Goal: Navigation & Orientation: Find specific page/section

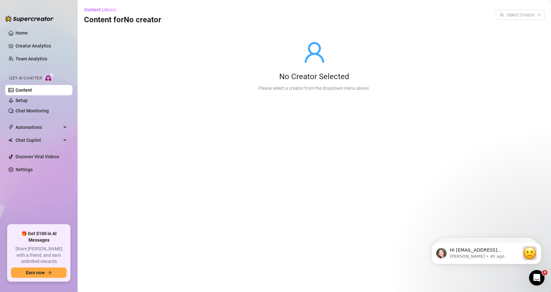
click at [41, 41] on link "Creator Analytics" at bounding box center [42, 46] width 52 height 10
click at [28, 30] on link "Home" at bounding box center [22, 32] width 12 height 5
